Goal: Navigation & Orientation: Find specific page/section

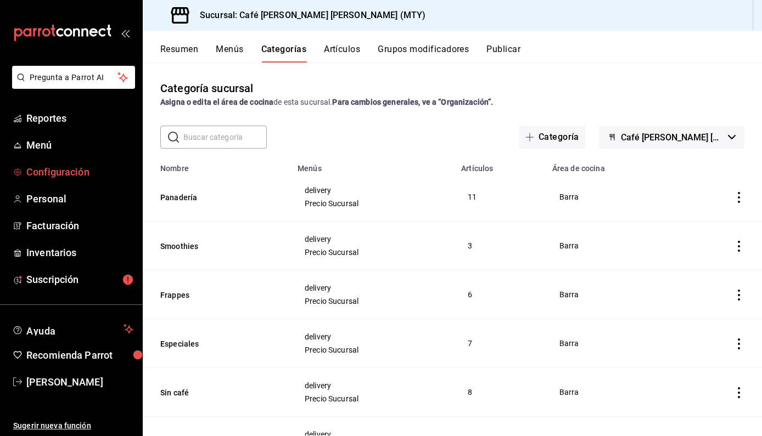
click at [59, 173] on span "Configuración" at bounding box center [79, 172] width 107 height 15
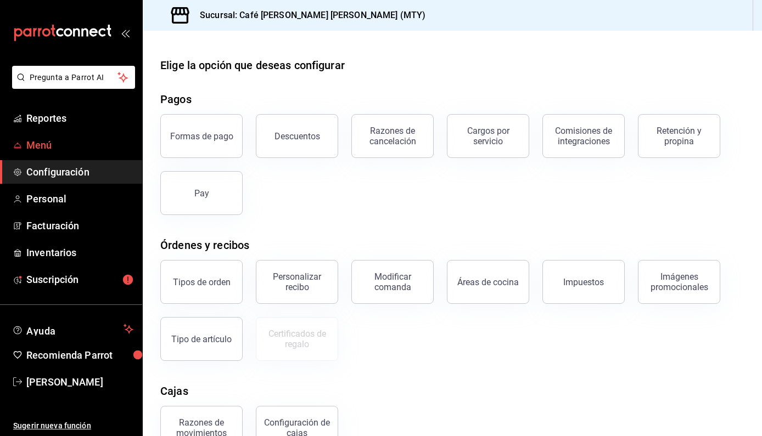
click at [47, 149] on span "Menú" at bounding box center [79, 145] width 107 height 15
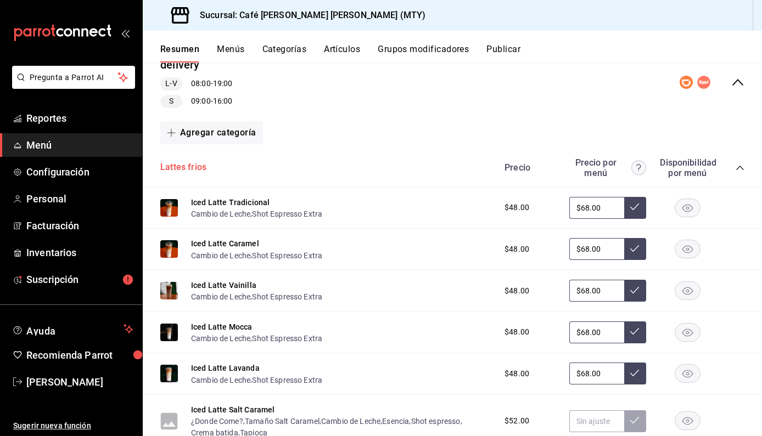
scroll to position [157, 0]
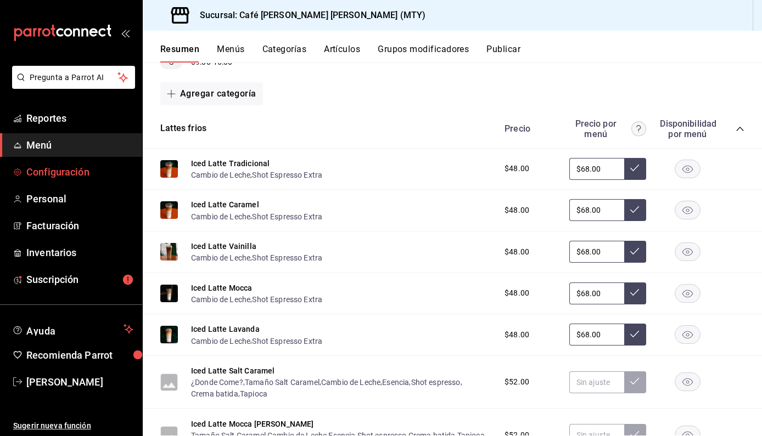
click at [62, 170] on span "Configuración" at bounding box center [79, 172] width 107 height 15
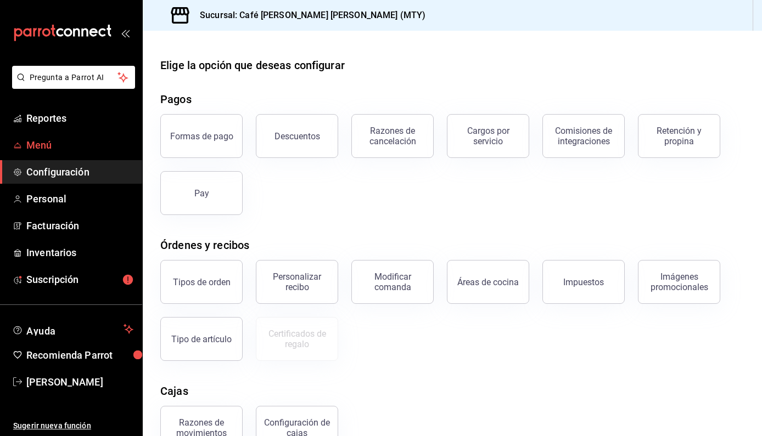
click at [42, 146] on span "Menú" at bounding box center [79, 145] width 107 height 15
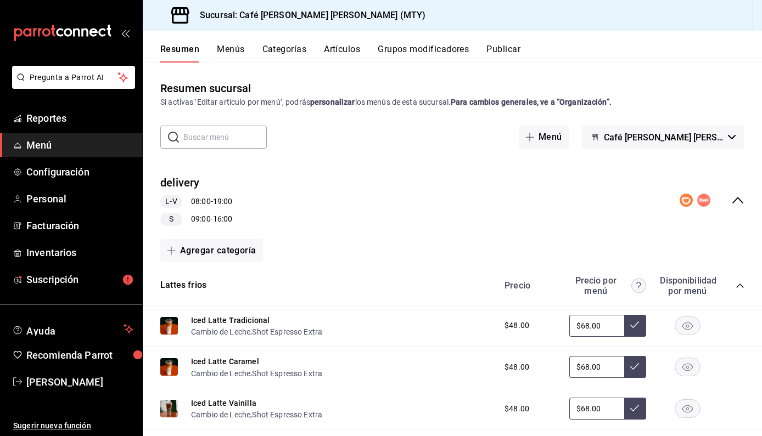
click at [417, 48] on button "Grupos modificadores" at bounding box center [423, 53] width 91 height 19
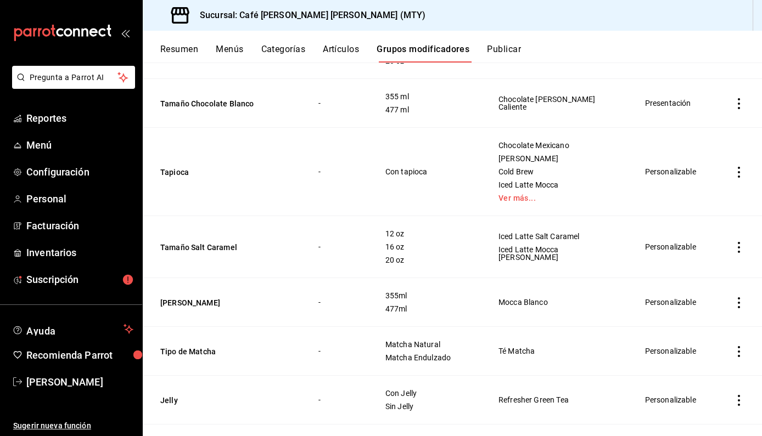
scroll to position [179, 0]
